Goal: Find specific page/section: Find specific page/section

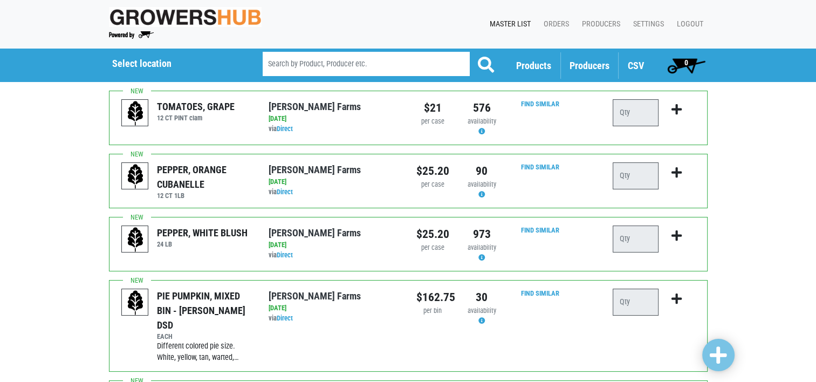
click at [590, 64] on span "Producers" at bounding box center [590, 65] width 40 height 11
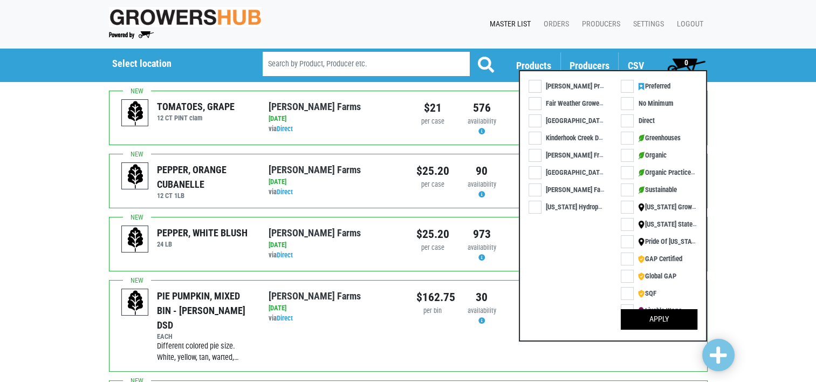
click at [535, 136] on label "Kinderhook Creek DSD" at bounding box center [570, 137] width 82 height 11
click at [535, 136] on input "Kinderhook Creek DSD" at bounding box center [532, 135] width 7 height 7
checkbox input "true"
click at [665, 316] on button "Apply" at bounding box center [659, 319] width 77 height 21
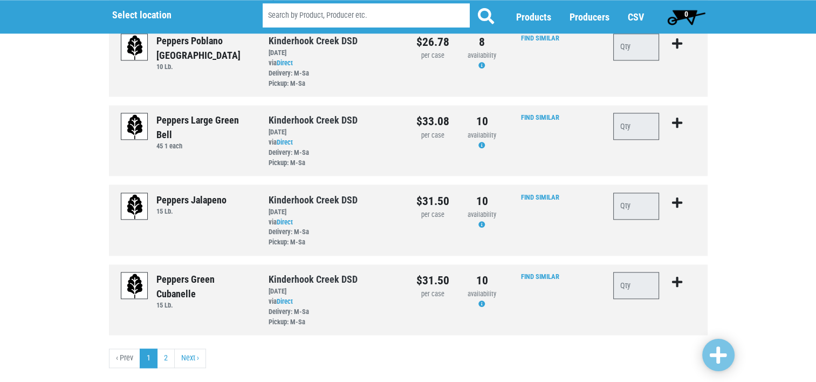
scroll to position [1388, 0]
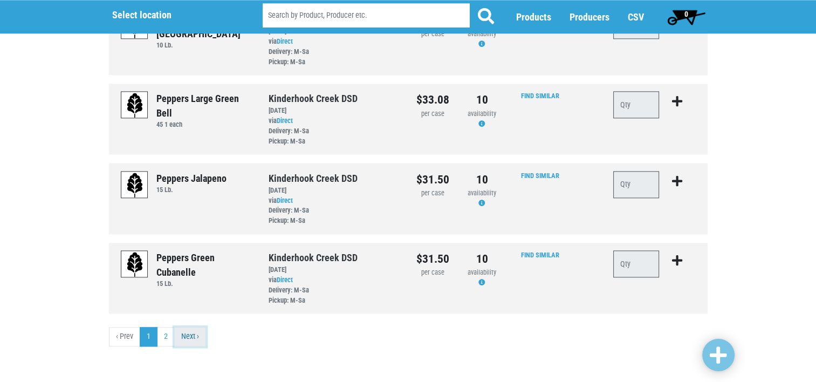
click at [191, 339] on link "Next ›" at bounding box center [190, 336] width 32 height 19
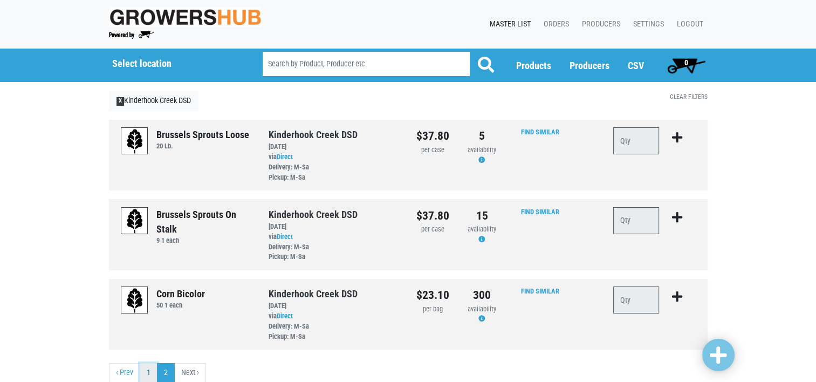
click at [149, 371] on link "1" at bounding box center [149, 372] width 18 height 19
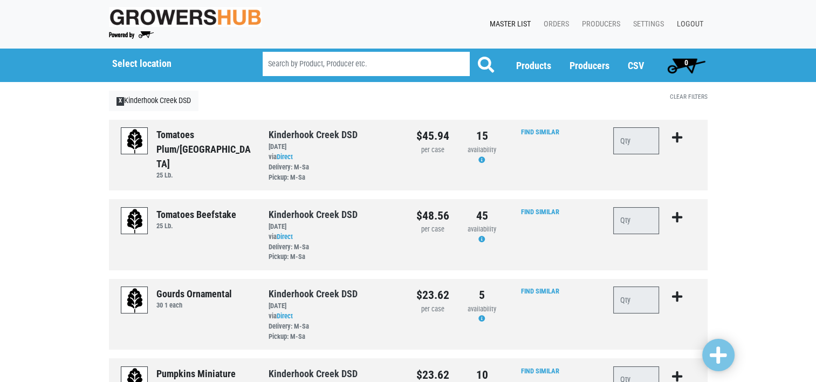
click at [693, 23] on link "Logout" at bounding box center [688, 24] width 39 height 21
